Goal: Information Seeking & Learning: Learn about a topic

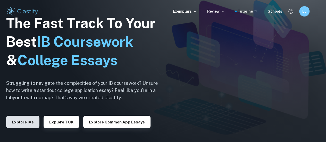
click at [24, 120] on button "Explore IAs" at bounding box center [22, 122] width 33 height 12
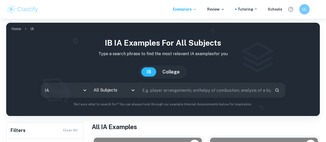
click at [113, 88] on input "All Subjects" at bounding box center [110, 90] width 36 height 10
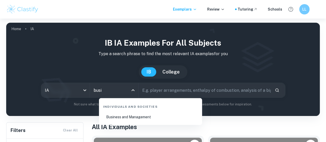
click at [116, 115] on li "Business and Management" at bounding box center [150, 117] width 99 height 12
type input "Business and Management"
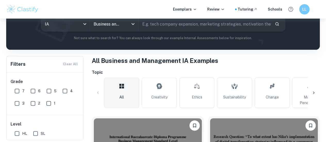
scroll to position [66, 0]
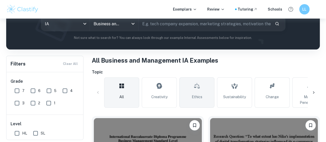
click at [205, 94] on link "Ethics" at bounding box center [196, 92] width 35 height 30
type input "Ethics"
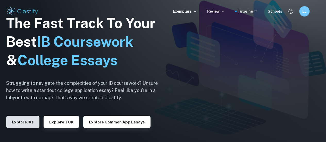
click at [23, 122] on button "Explore IAs" at bounding box center [22, 122] width 33 height 12
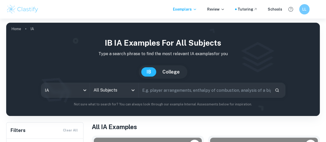
click at [113, 92] on input "All Subjects" at bounding box center [110, 90] width 36 height 10
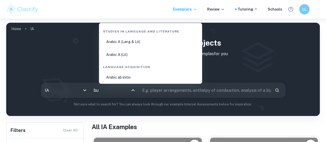
type input "bus"
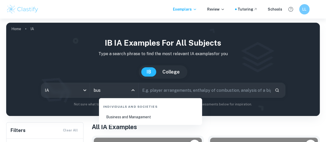
click at [123, 119] on li "Business and Management" at bounding box center [150, 117] width 99 height 12
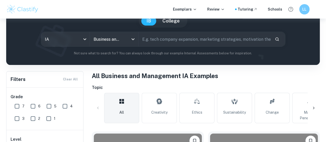
scroll to position [51, 0]
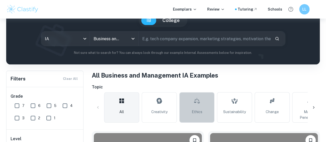
click at [194, 104] on icon at bounding box center [197, 100] width 6 height 12
type input "Ethics"
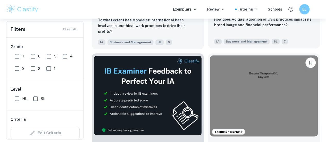
scroll to position [257, 0]
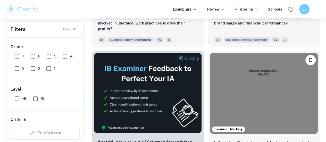
click at [17, 98] on input "HL" at bounding box center [17, 98] width 10 height 10
checkbox input "true"
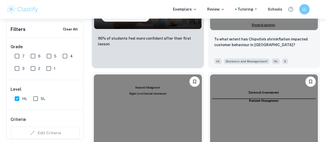
scroll to position [626, 0]
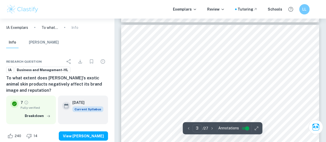
scroll to position [547, 0]
drag, startPoint x: 142, startPoint y: 64, endPoint x: 176, endPoint y: 85, distance: 39.5
drag, startPoint x: 143, startPoint y: 59, endPoint x: 145, endPoint y: 62, distance: 3.8
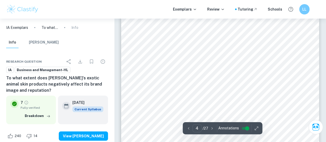
scroll to position [837, 0]
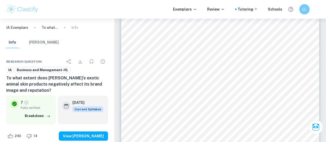
click at [218, 92] on div "Vuitton9s moral way of production. 5 Thus, the implications of controversial op…" at bounding box center [220, 121] width 198 height 256
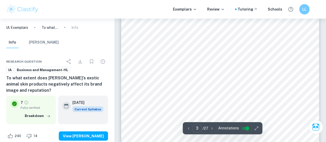
scroll to position [571, 0]
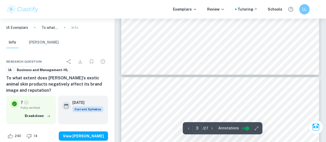
type input "4"
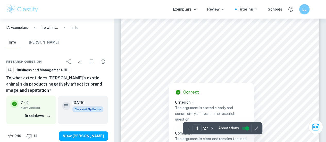
scroll to position [847, 0]
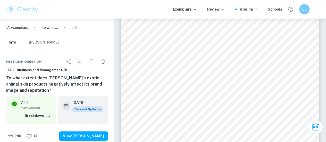
click at [272, 92] on div "Vuitton9s moral way of production. 5 Thus, the implications of controversial op…" at bounding box center [220, 111] width 198 height 256
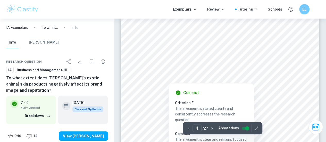
click at [248, 77] on div at bounding box center [214, 71] width 140 height 14
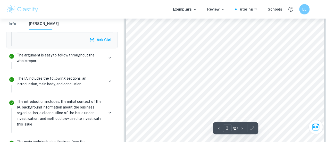
scroll to position [541, 0]
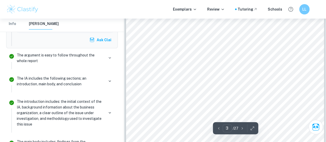
click at [291, 81] on div "Introduction Louis Vuitton (LV) is a luxury fashion brand founded in [DATE] and…" at bounding box center [225, 127] width 198 height 256
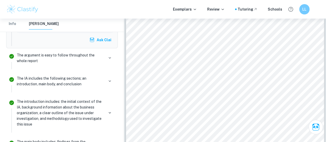
click at [292, 36] on div "Introduction Louis Vuitton (LV) is a luxury fashion brand founded in [DATE] and…" at bounding box center [225, 144] width 198 height 256
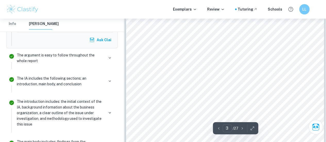
click at [207, 31] on div "Introduction Louis Vuitton (LV) is a luxury fashion brand founded in [DATE] and…" at bounding box center [225, 144] width 198 height 256
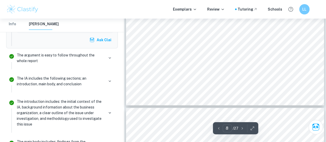
type input "7"
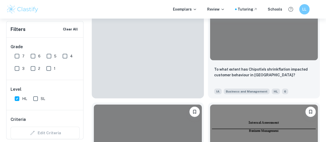
scroll to position [582, 0]
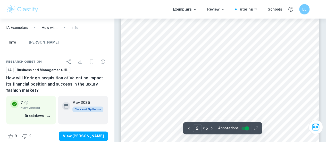
scroll to position [340, 0]
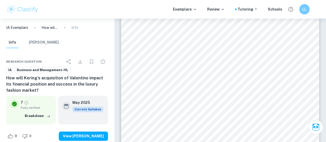
drag, startPoint x: 145, startPoint y: 87, endPoint x: 131, endPoint y: 57, distance: 32.7
click at [131, 57] on div "Table of Contents: 1. Introduction.............................................…" at bounding box center [220, 102] width 198 height 256
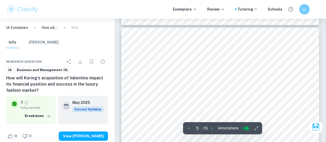
scroll to position [1061, 0]
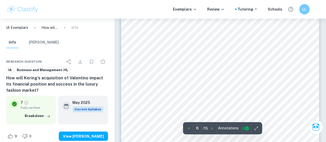
scroll to position [1335, 0]
click at [179, 74] on div "Sample calculation for Gross Profit [PERSON_NAME] in [DATE]: 20,35125,153 20,35…" at bounding box center [220, 139] width 198 height 256
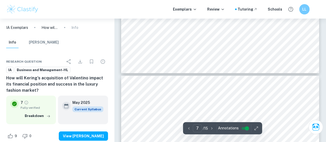
type input "8"
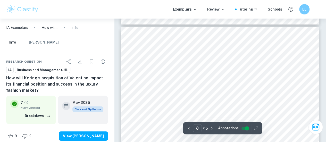
scroll to position [1837, 0]
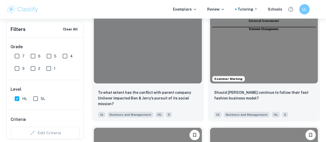
scroll to position [695, 0]
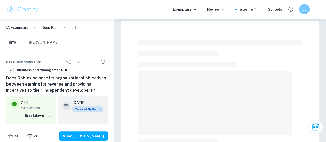
scroll to position [33, 0]
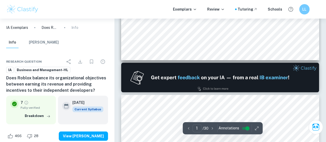
type input "2"
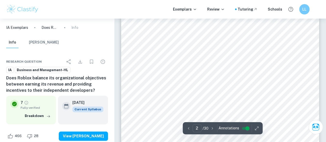
scroll to position [320, 0]
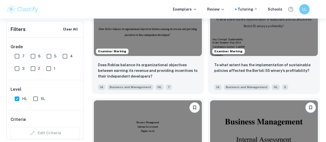
scroll to position [1227, 0]
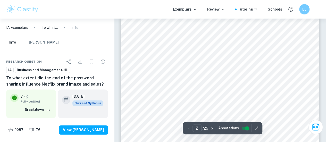
scroll to position [338, 0]
click at [261, 81] on span "...............................................................................…" at bounding box center [240, 83] width 110 height 4
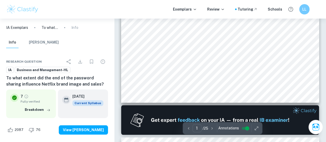
type input "2"
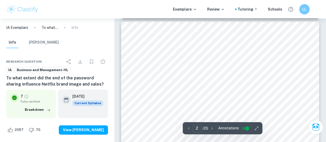
scroll to position [316, 0]
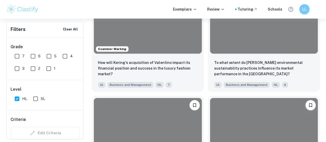
scroll to position [1099, 0]
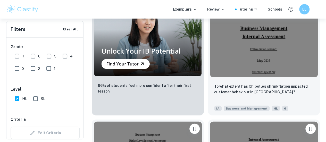
scroll to position [576, 0]
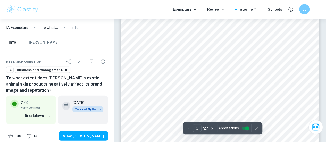
scroll to position [634, 0]
click at [244, 86] on div "Introduction Louis Vuitton (LV) is a luxury fashion brand founded in [DATE] and…" at bounding box center [220, 66] width 198 height 256
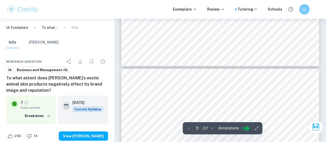
type input "4"
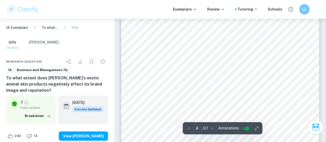
scroll to position [844, 0]
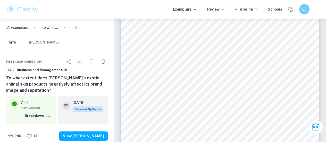
click at [131, 80] on div "Vuitton9s moral way of production. 5 Thus, the implications of controversial op…" at bounding box center [220, 114] width 198 height 256
